Goal: Task Accomplishment & Management: Complete application form

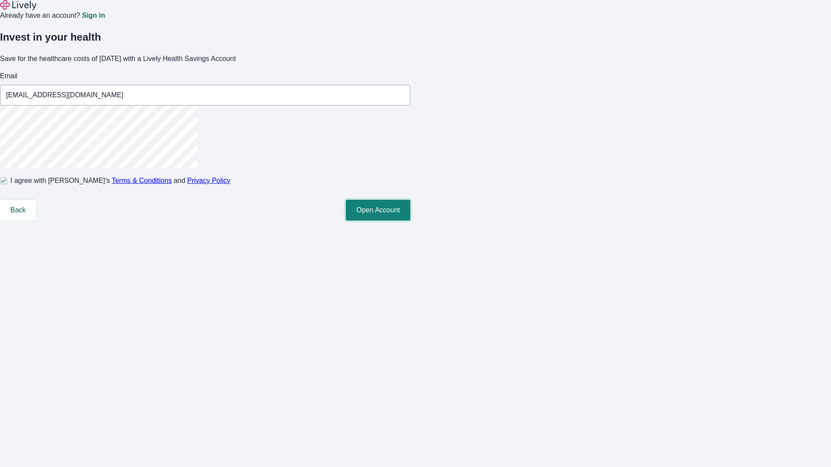
click at [410, 221] on button "Open Account" at bounding box center [378, 210] width 64 height 21
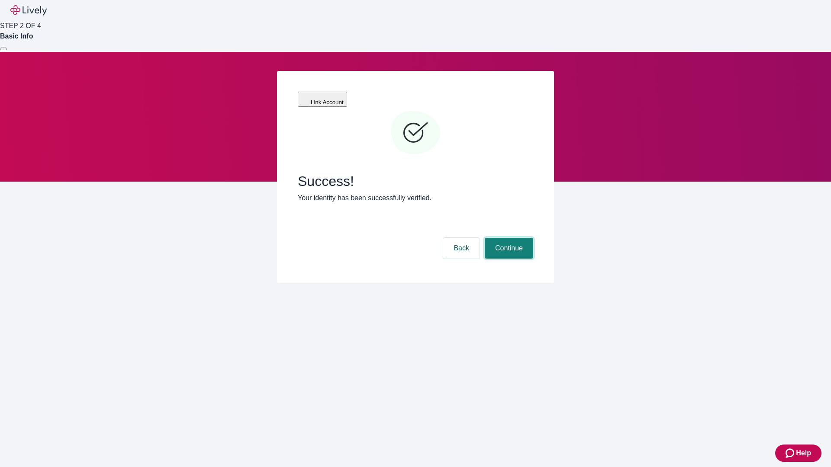
click at [508, 238] on button "Continue" at bounding box center [509, 248] width 48 height 21
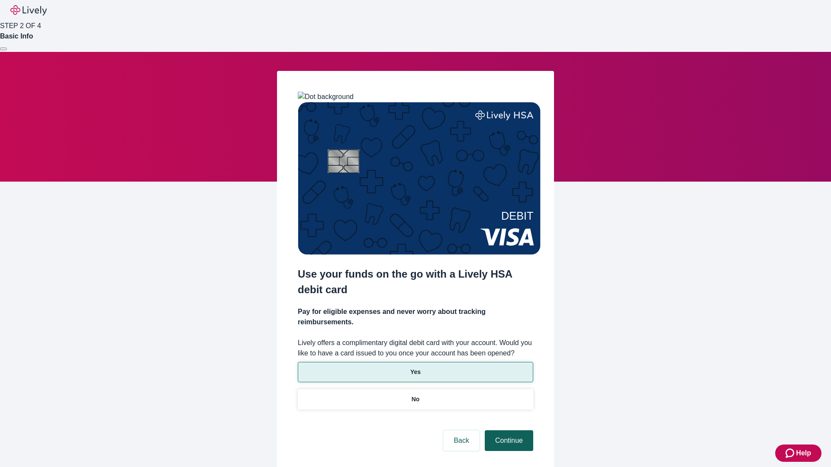
click at [415, 395] on p "No" at bounding box center [416, 399] width 8 height 9
click at [508, 431] on button "Continue" at bounding box center [509, 441] width 48 height 21
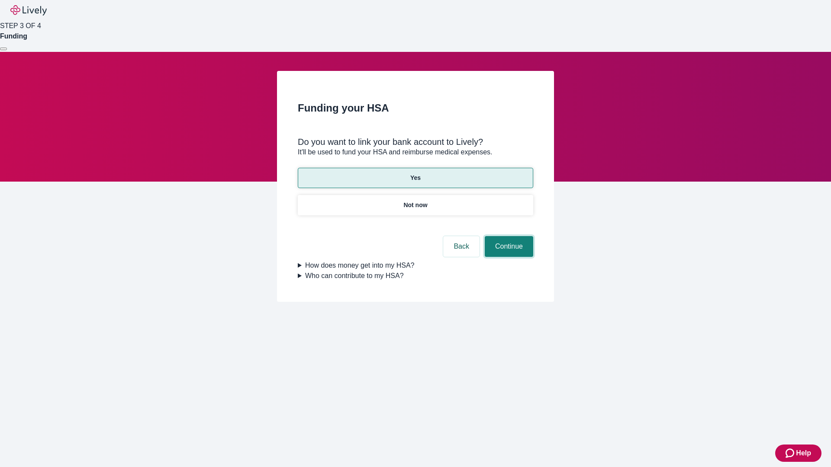
click at [508, 236] on button "Continue" at bounding box center [509, 246] width 48 height 21
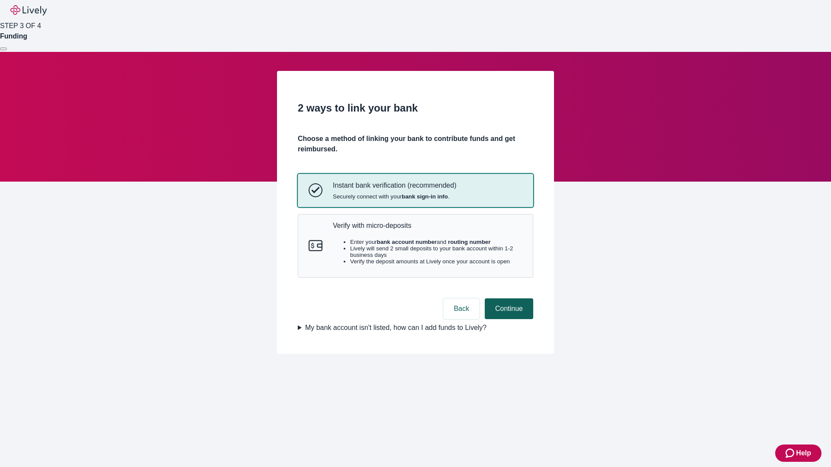
click at [427, 230] on p "Verify with micro-deposits" at bounding box center [428, 226] width 190 height 8
click at [508, 319] on button "Continue" at bounding box center [509, 309] width 48 height 21
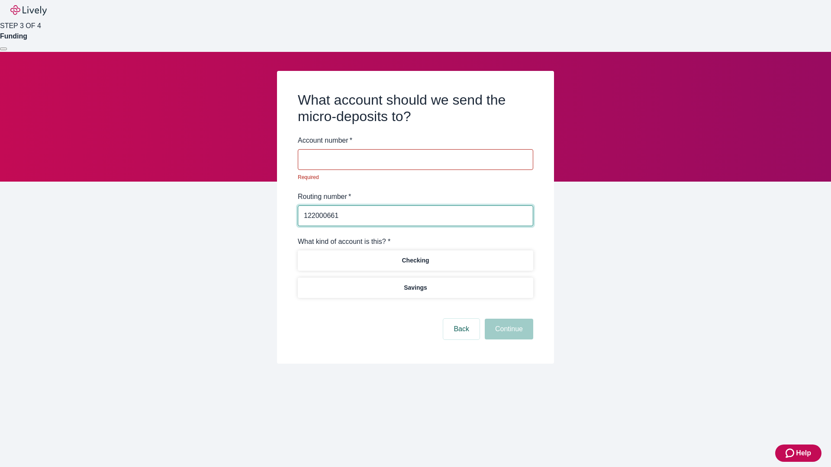
type input "122000661"
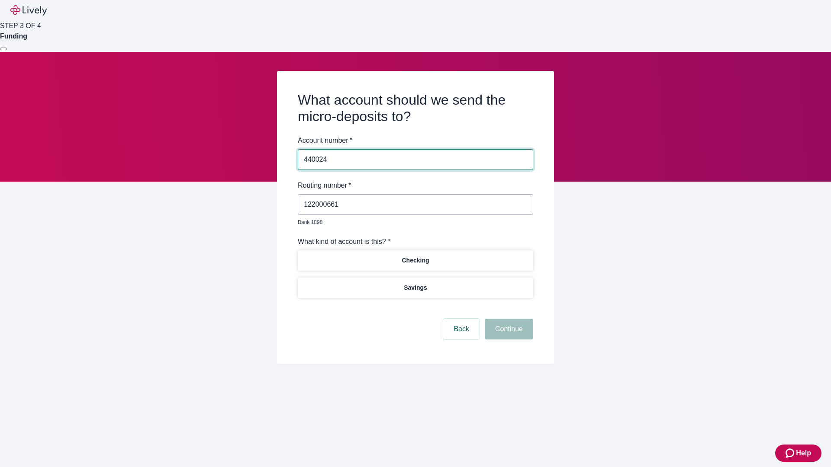
type input "440024"
click at [415, 256] on p "Checking" at bounding box center [415, 260] width 27 height 9
click at [508, 319] on button "Continue" at bounding box center [509, 329] width 48 height 21
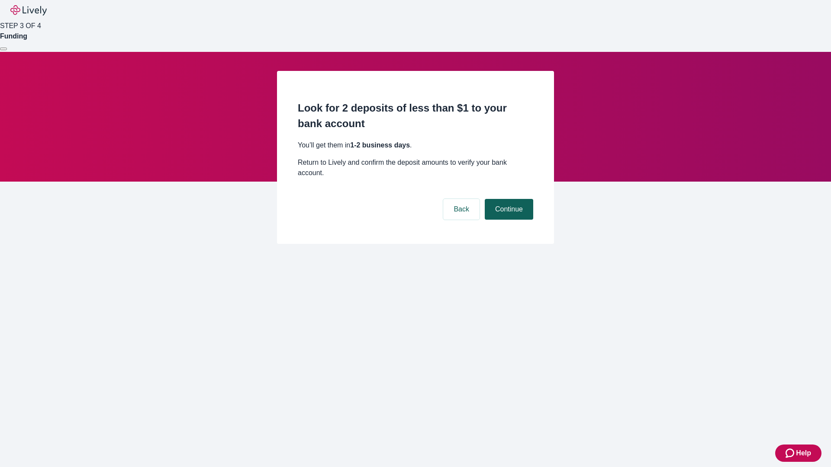
click at [508, 199] on button "Continue" at bounding box center [509, 209] width 48 height 21
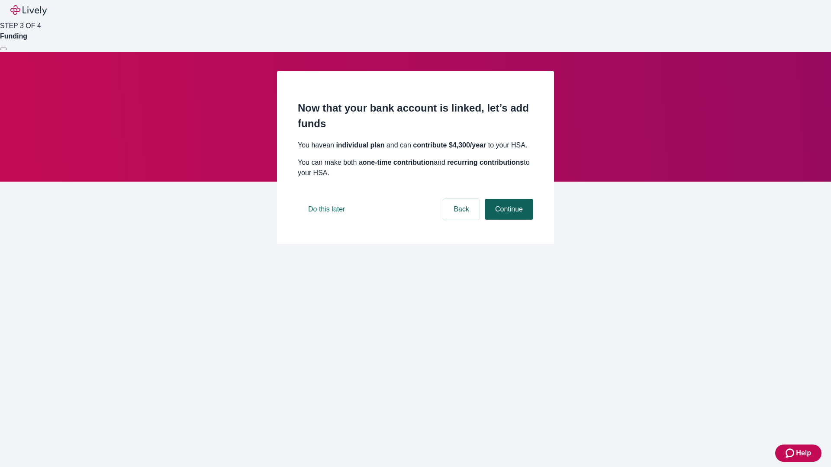
click at [508, 220] on button "Continue" at bounding box center [509, 209] width 48 height 21
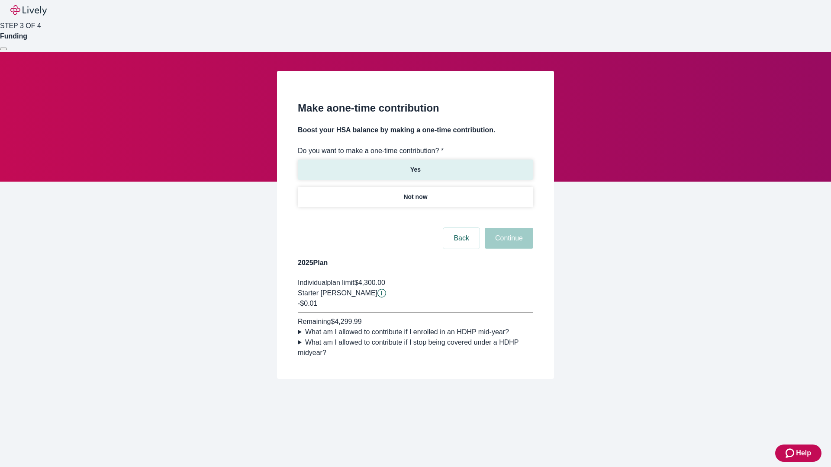
click at [415, 165] on p "Yes" at bounding box center [415, 169] width 10 height 9
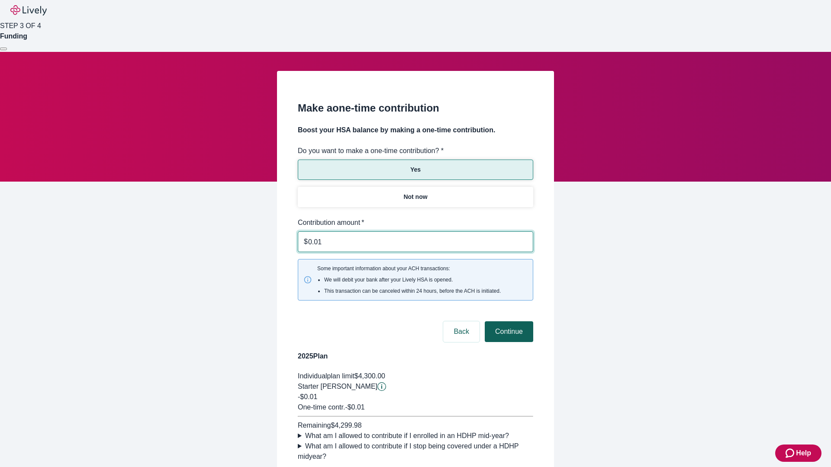
type input "0.01"
click at [508, 322] on button "Continue" at bounding box center [509, 332] width 48 height 21
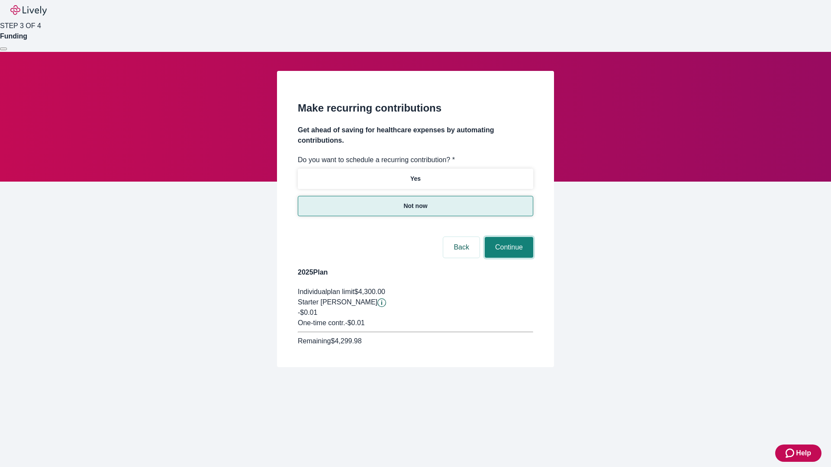
click at [508, 237] on button "Continue" at bounding box center [509, 247] width 48 height 21
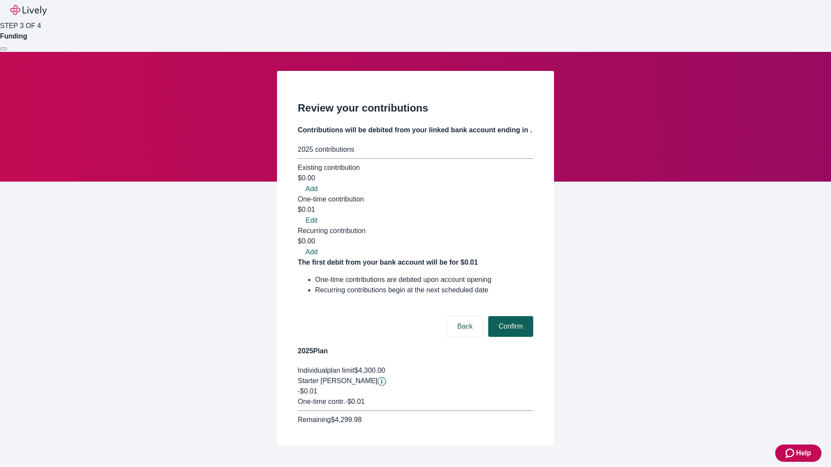
click at [509, 316] on button "Confirm" at bounding box center [510, 326] width 45 height 21
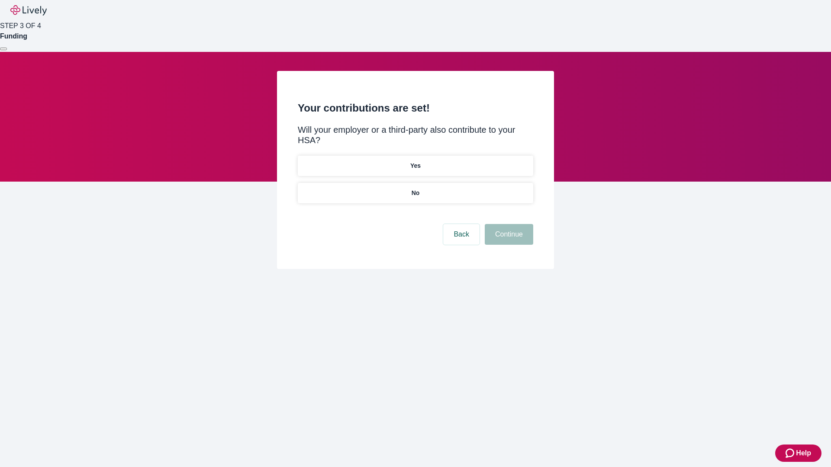
click at [415, 189] on p "No" at bounding box center [416, 193] width 8 height 9
click at [508, 224] on button "Continue" at bounding box center [509, 234] width 48 height 21
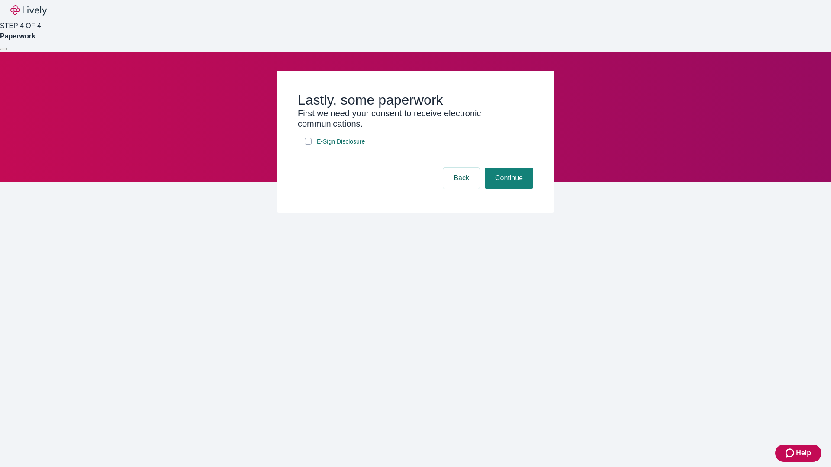
click at [308, 145] on input "E-Sign Disclosure" at bounding box center [308, 141] width 7 height 7
checkbox input "true"
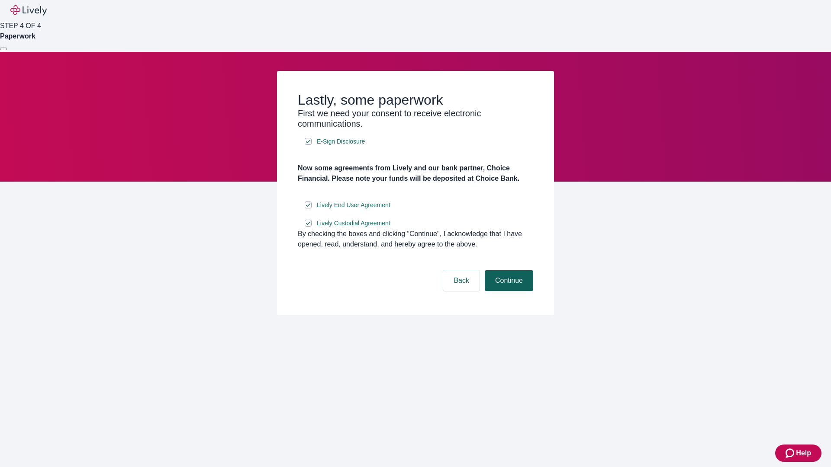
click at [508, 291] on button "Continue" at bounding box center [509, 281] width 48 height 21
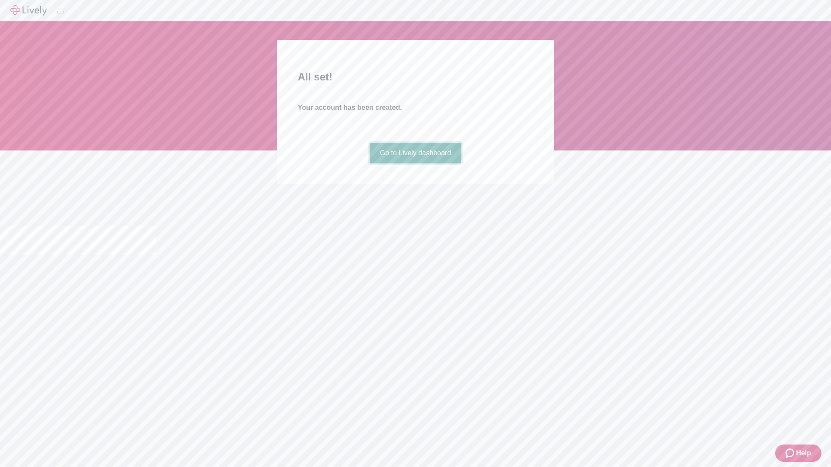
click at [415, 164] on link "Go to Lively dashboard" at bounding box center [416, 153] width 92 height 21
